Goal: Transaction & Acquisition: Book appointment/travel/reservation

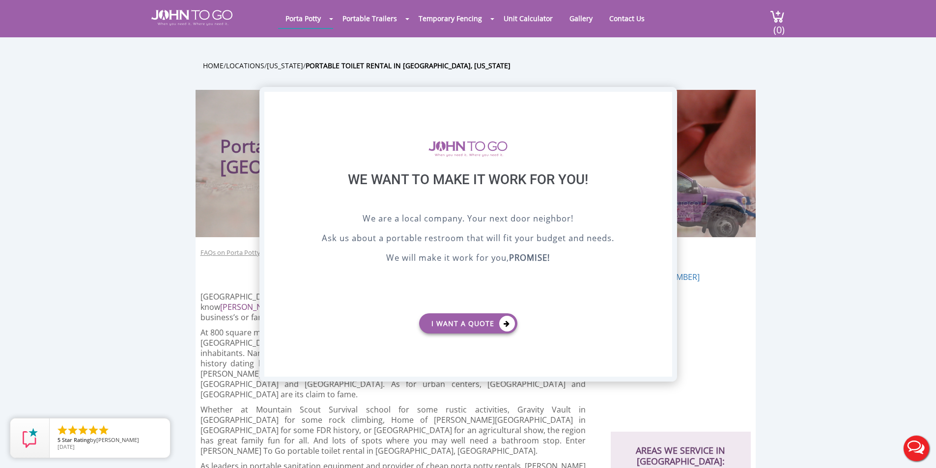
click at [664, 101] on div "X" at bounding box center [664, 100] width 15 height 17
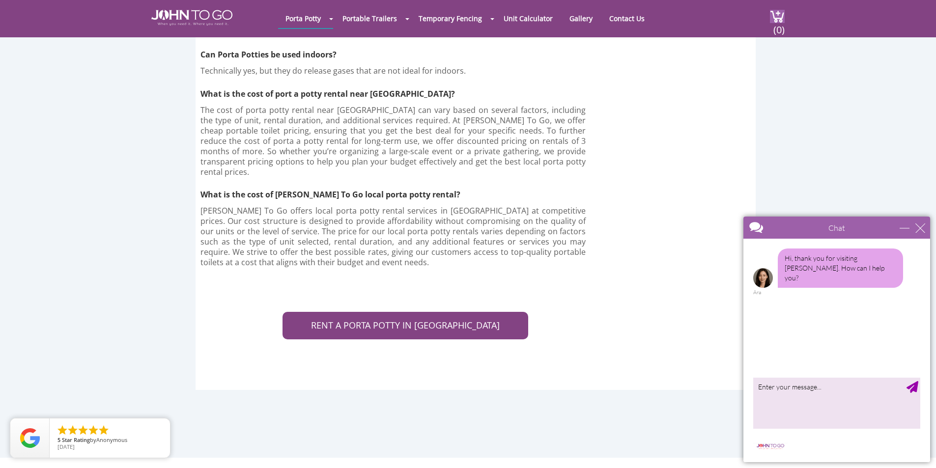
scroll to position [3636, 0]
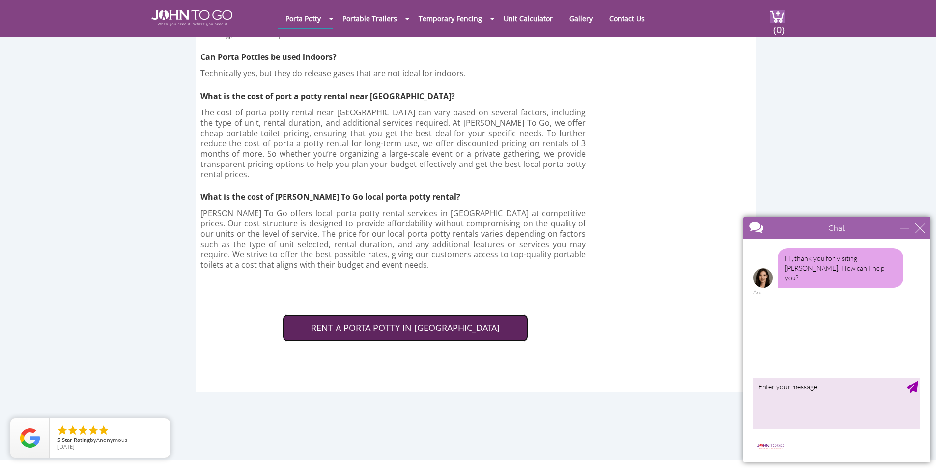
click at [416, 315] on link "RENT A PORTA POTTY IN [GEOGRAPHIC_DATA]" at bounding box center [406, 329] width 246 height 28
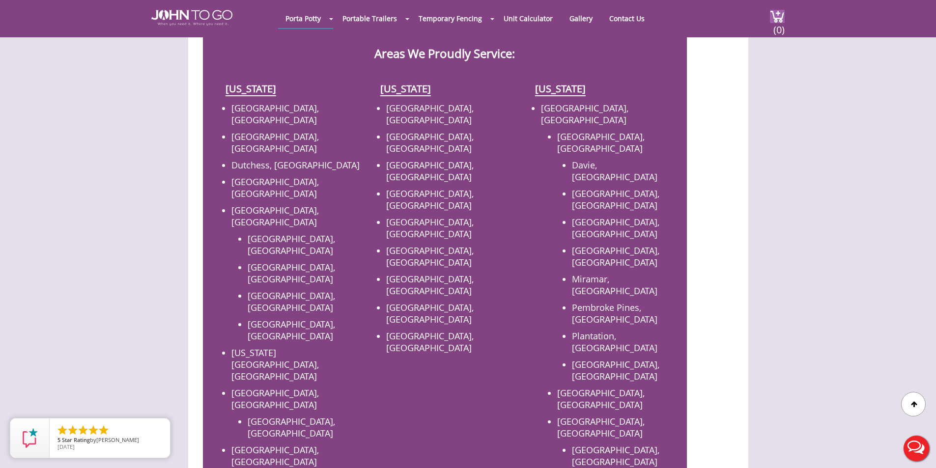
scroll to position [393, 0]
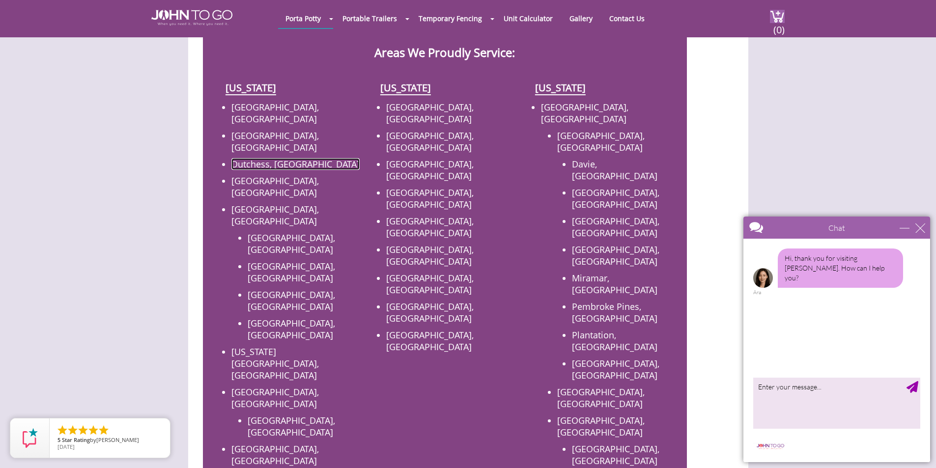
click at [257, 158] on link "Dutchess, [GEOGRAPHIC_DATA]" at bounding box center [295, 164] width 128 height 12
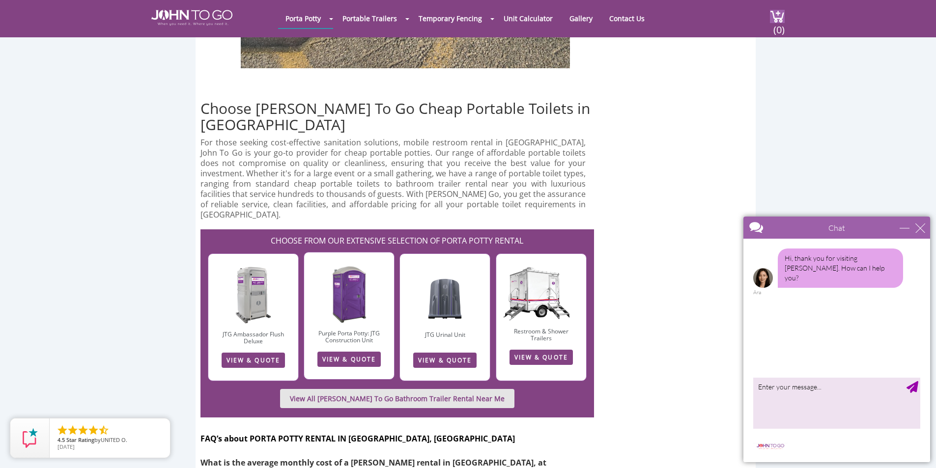
scroll to position [2801, 0]
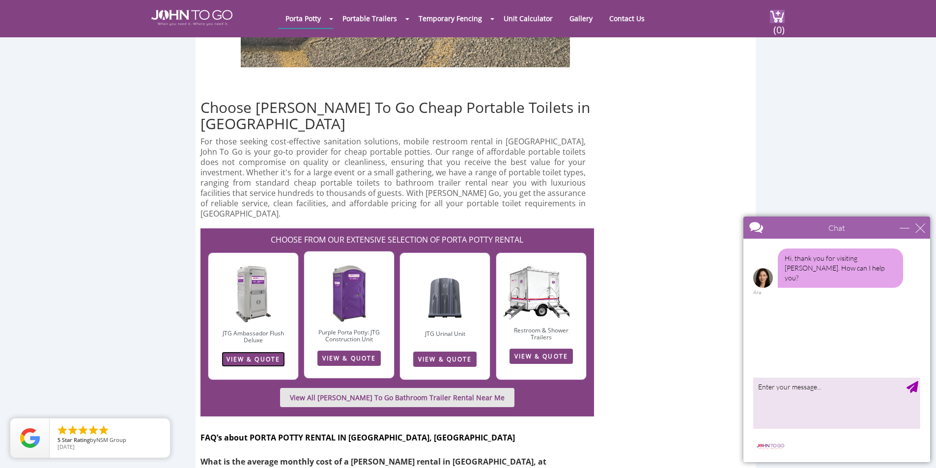
click at [247, 352] on link "VIEW & QUOTE" at bounding box center [253, 359] width 63 height 15
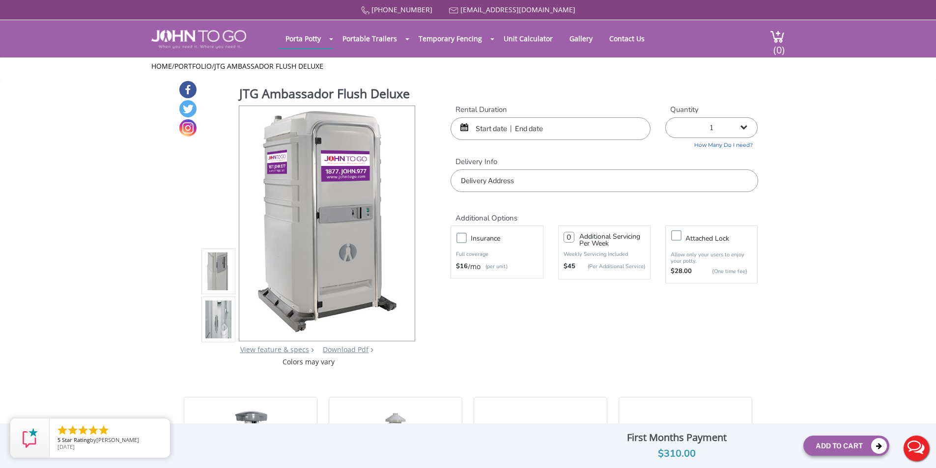
click at [498, 132] on input "text" at bounding box center [551, 128] width 200 height 23
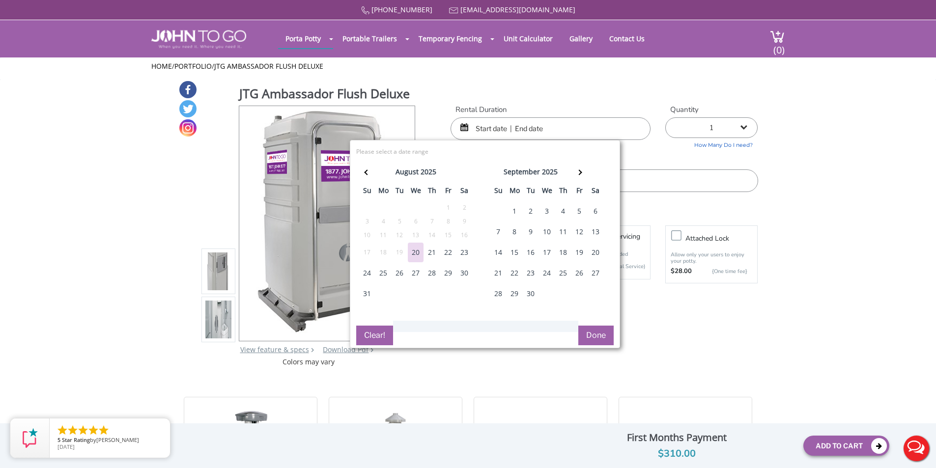
drag, startPoint x: 597, startPoint y: 228, endPoint x: 593, endPoint y: 234, distance: 7.5
click at [593, 234] on div "13" at bounding box center [596, 232] width 16 height 20
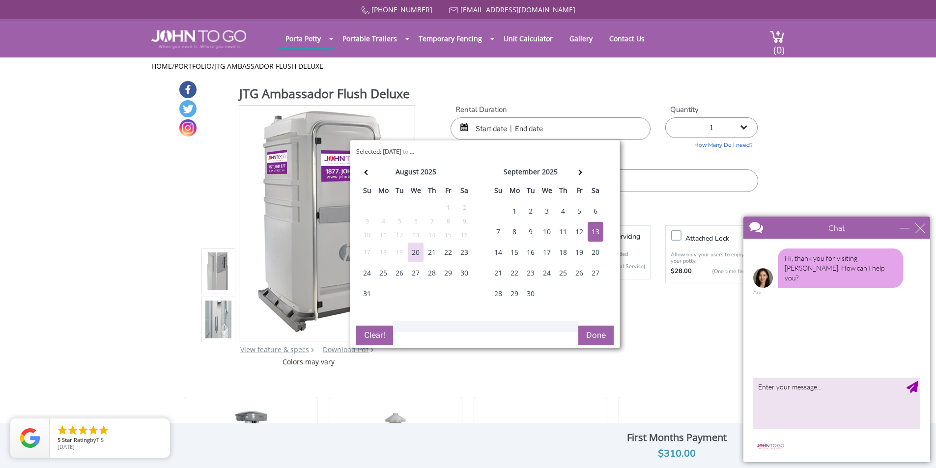
click at [598, 232] on div "13" at bounding box center [596, 232] width 16 height 20
type input "[DATE] to [DATE]"
click at [654, 158] on label "Delivery Info" at bounding box center [604, 162] width 307 height 10
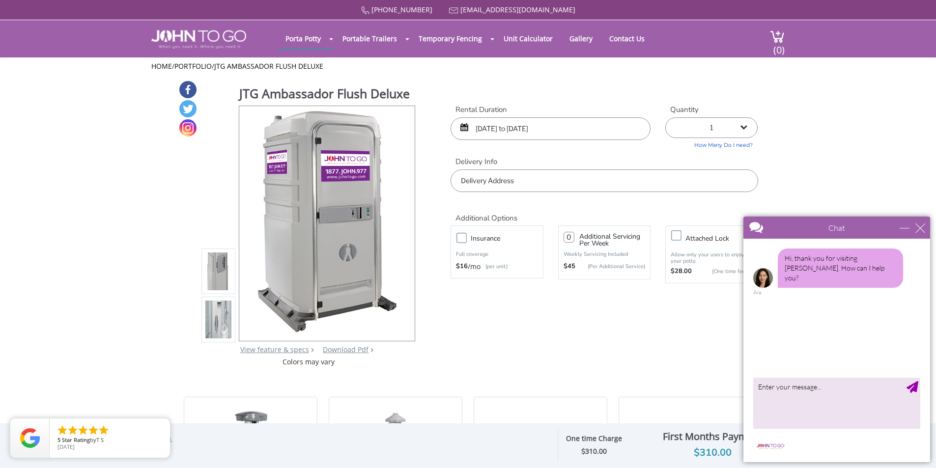
click at [574, 182] on input "text" at bounding box center [604, 181] width 307 height 23
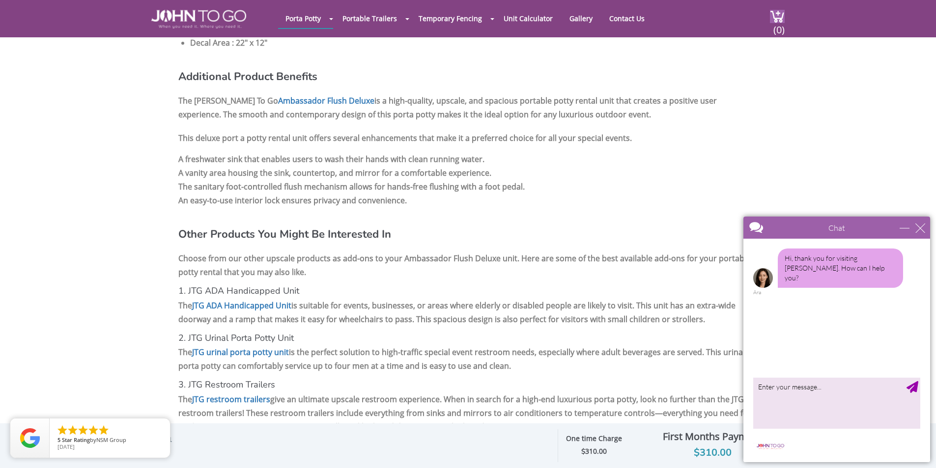
scroll to position [1032, 0]
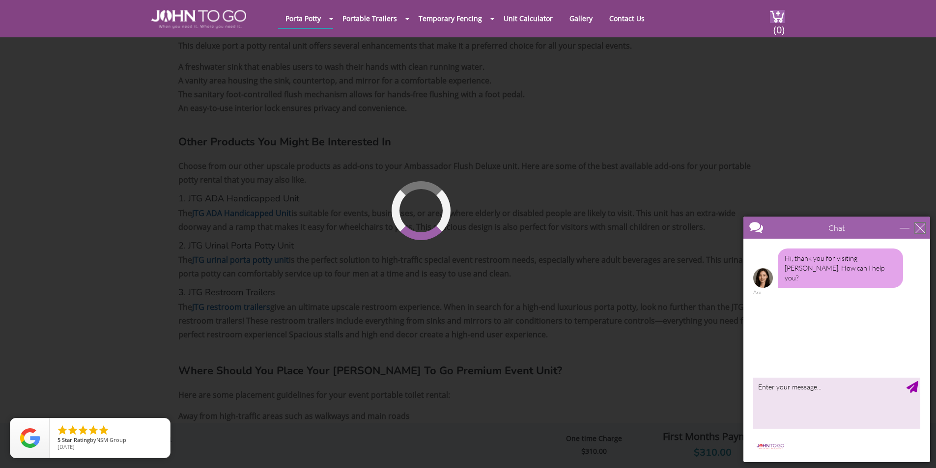
click at [920, 229] on div "close" at bounding box center [920, 228] width 10 height 10
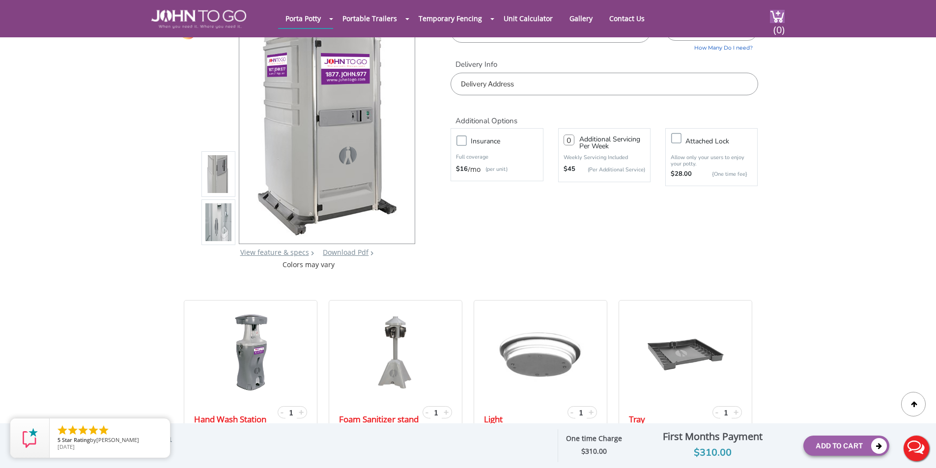
scroll to position [0, 0]
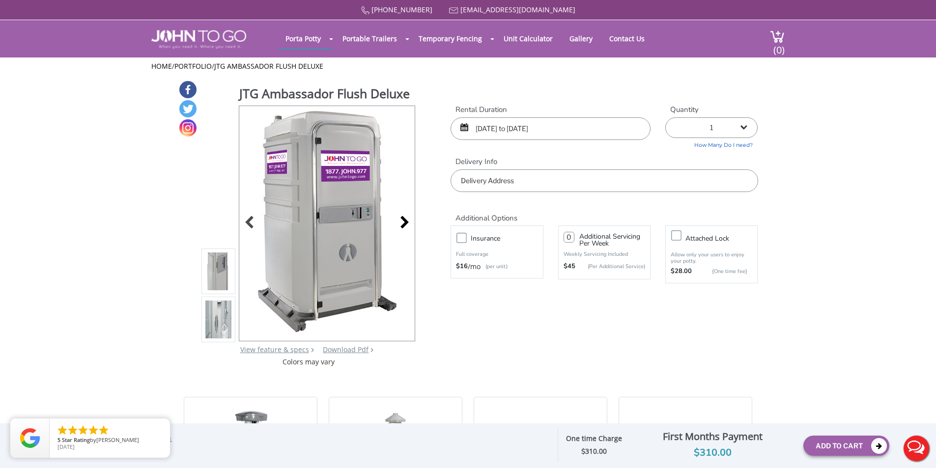
click at [402, 221] on div at bounding box center [402, 224] width 14 height 14
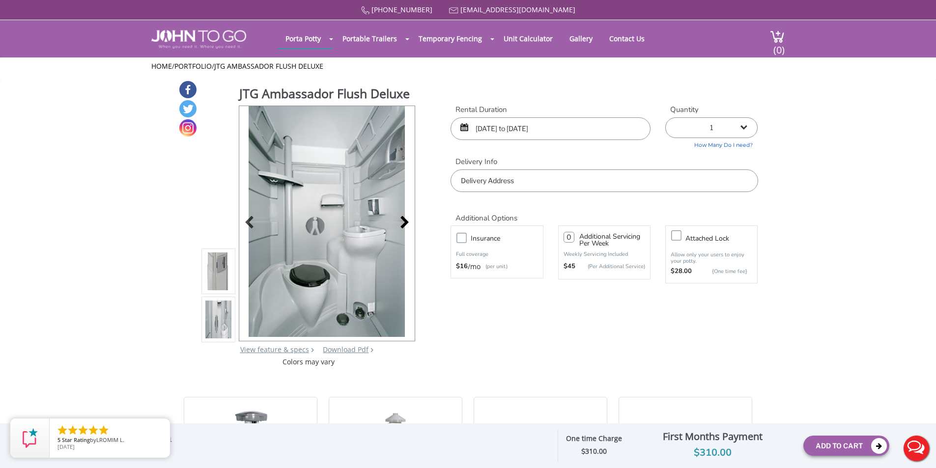
click at [401, 219] on div at bounding box center [402, 224] width 14 height 14
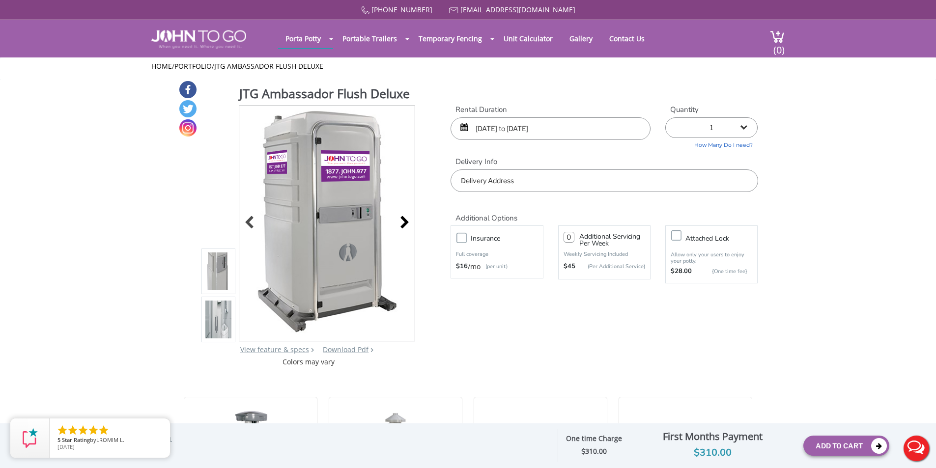
click at [401, 219] on div at bounding box center [402, 224] width 14 height 14
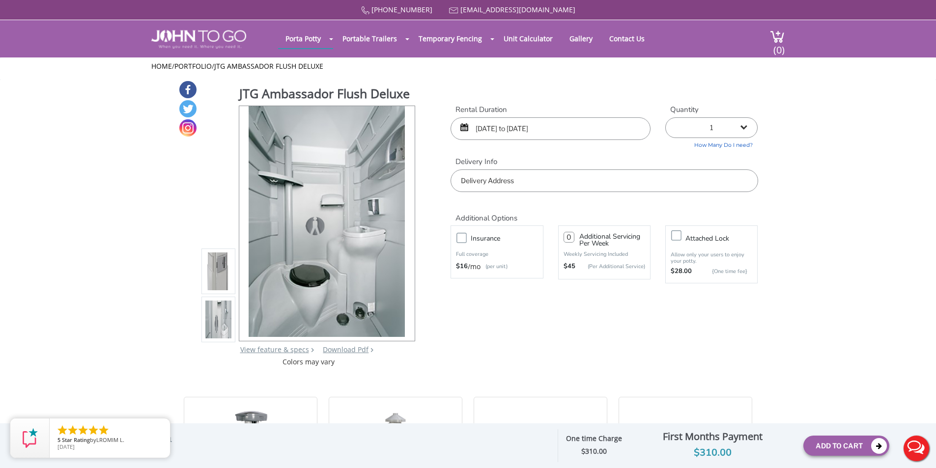
click at [401, 219] on img at bounding box center [327, 221] width 156 height 231
click at [403, 219] on div at bounding box center [402, 224] width 14 height 14
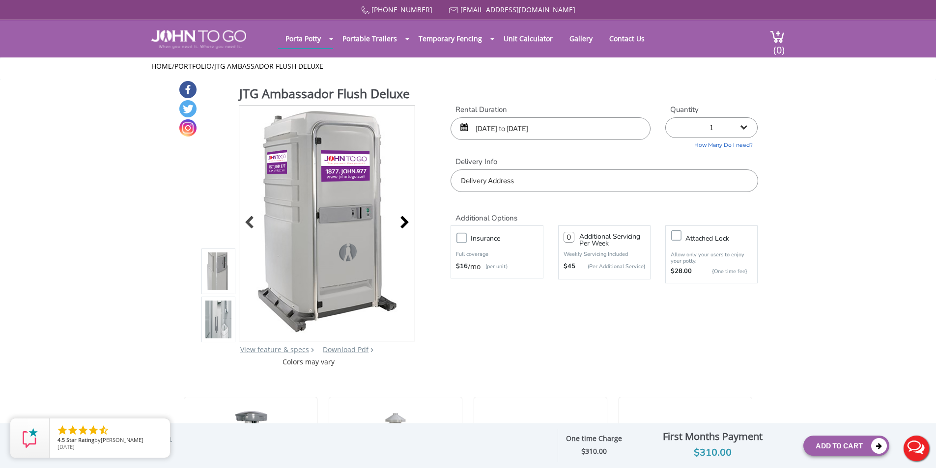
click at [407, 224] on div at bounding box center [402, 224] width 14 height 14
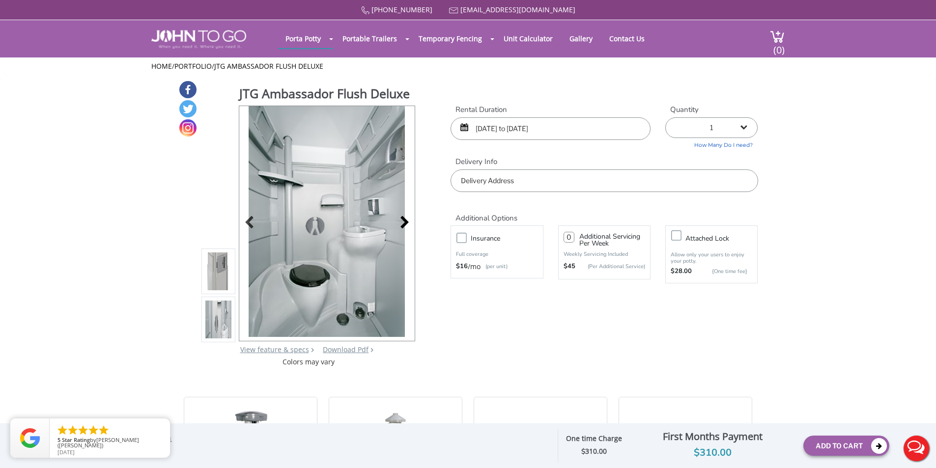
click at [402, 222] on div at bounding box center [402, 224] width 14 height 14
